Goal: Information Seeking & Learning: Learn about a topic

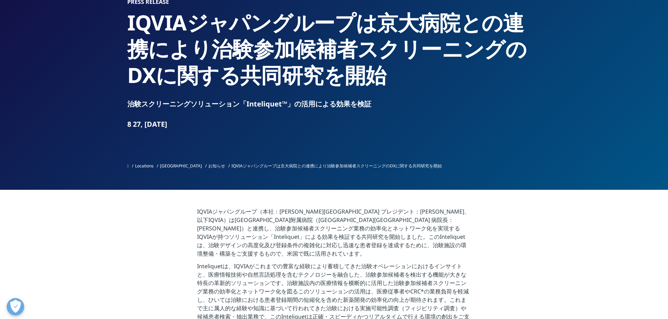
scroll to position [105, 0]
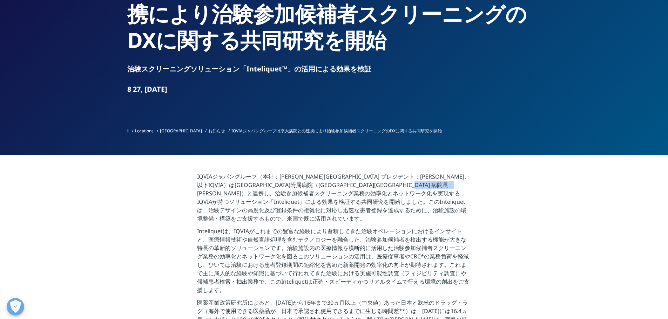
drag, startPoint x: 323, startPoint y: 195, endPoint x: 349, endPoint y: 193, distance: 26.0
click at [349, 193] on p "IQVIAジャパングループ（本社：[PERSON_NAME][GEOGRAPHIC_DATA] プレジデント：[PERSON_NAME]、以下IQVIA）は[…" at bounding box center [334, 199] width 274 height 55
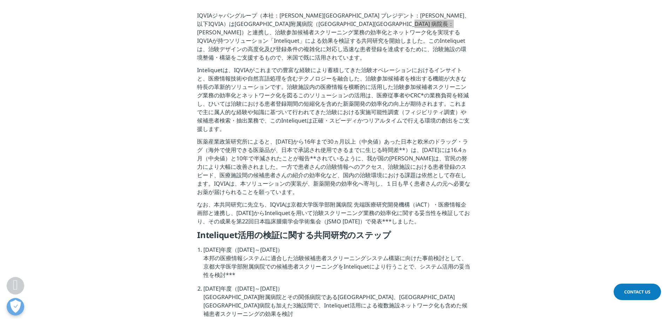
scroll to position [245, 0]
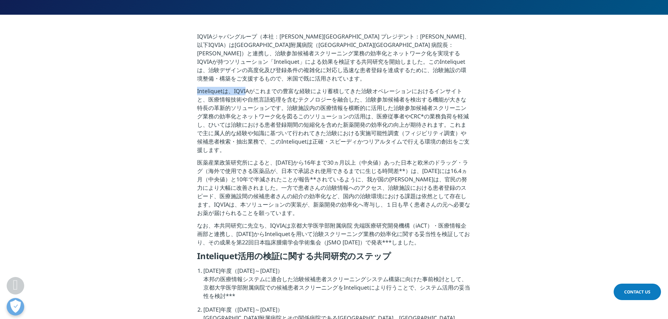
drag, startPoint x: 196, startPoint y: 83, endPoint x: 246, endPoint y: 83, distance: 50.8
click at [246, 83] on section "IQVIAジャパングループ（本社：[PERSON_NAME][GEOGRAPHIC_DATA] プレジデント：[PERSON_NAME]、以下IQVIA）は[…" at bounding box center [334, 188] width 668 height 347
drag, startPoint x: 248, startPoint y: 60, endPoint x: 243, endPoint y: 60, distance: 5.3
click at [246, 60] on p "IQVIAジャパングループ（本社：[PERSON_NAME][GEOGRAPHIC_DATA] プレジデント：[PERSON_NAME]、以下IQVIA）は[…" at bounding box center [334, 59] width 274 height 55
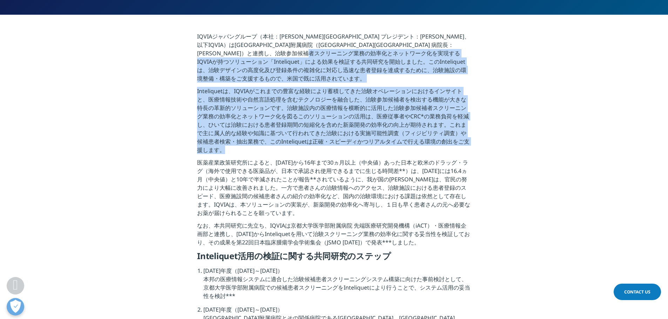
drag, startPoint x: 219, startPoint y: 62, endPoint x: 387, endPoint y: 138, distance: 184.5
click at [389, 141] on div "IQVIAジャパングループ（本社：[PERSON_NAME][GEOGRAPHIC_DATA] プレジデント：[PERSON_NAME]、以下IQVIA）は[…" at bounding box center [334, 188] width 274 height 312
copy div "Loremipsumd、sitametconsecteturadipiscingelitseddoei、temporinc・utlaboreetd、magna…"
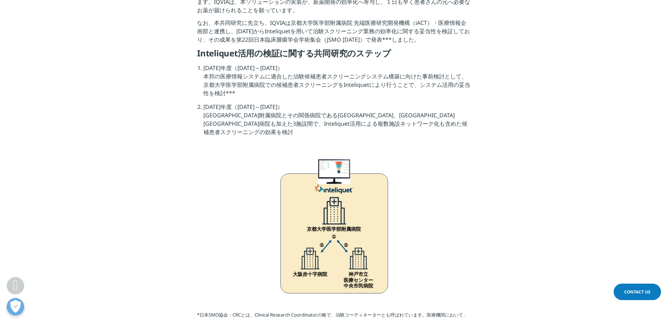
scroll to position [386, 0]
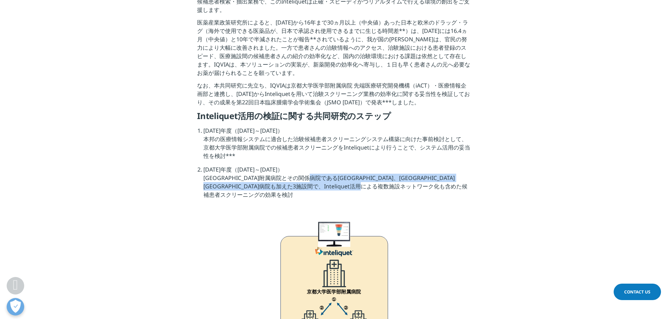
drag, startPoint x: 319, startPoint y: 166, endPoint x: 298, endPoint y: 184, distance: 27.4
click at [298, 184] on li "[DATE]年度（[DATE]～[DATE]） [GEOGRAPHIC_DATA]医学部附属病院とその関係病院である[GEOGRAPHIC_DATA]、[GE…" at bounding box center [336, 184] width 267 height 39
copy li "大阪赤十字病院、[GEOGRAPHIC_DATA][GEOGRAPHIC_DATA]病院も加えた3施設間で、Inteliquet活用による複数施設ネットワーク…"
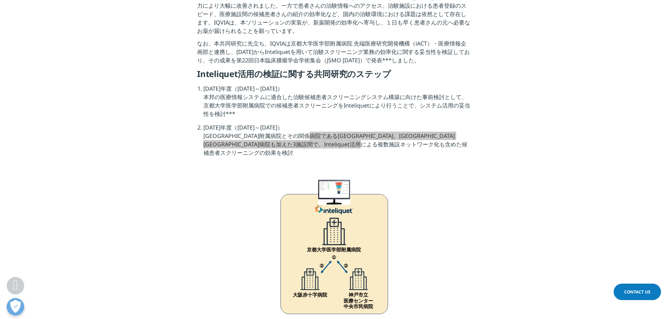
scroll to position [421, 0]
